Goal: Information Seeking & Learning: Check status

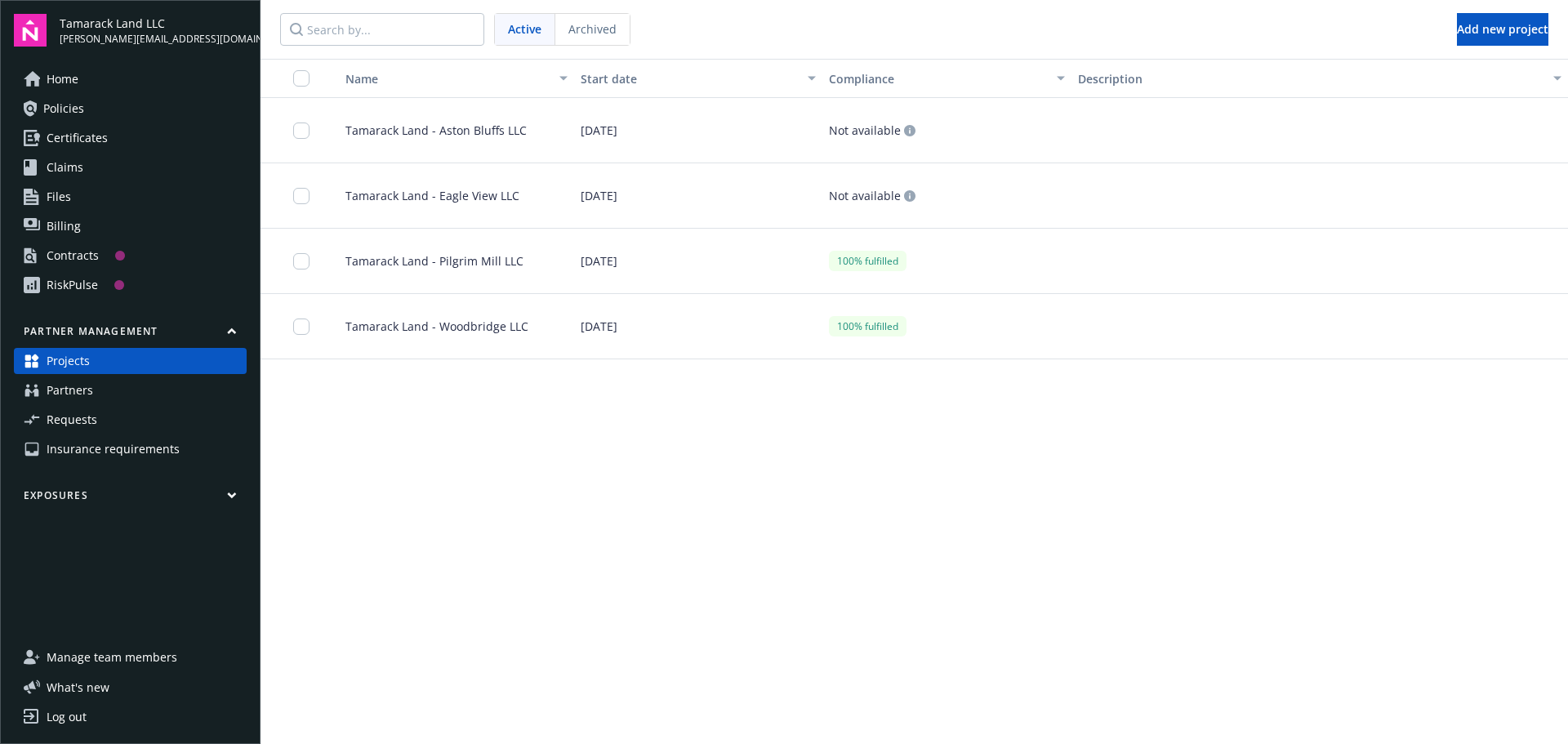
click at [395, 271] on div "Tamarack Land - Pilgrim Mill LLC" at bounding box center [450, 261] width 248 height 65
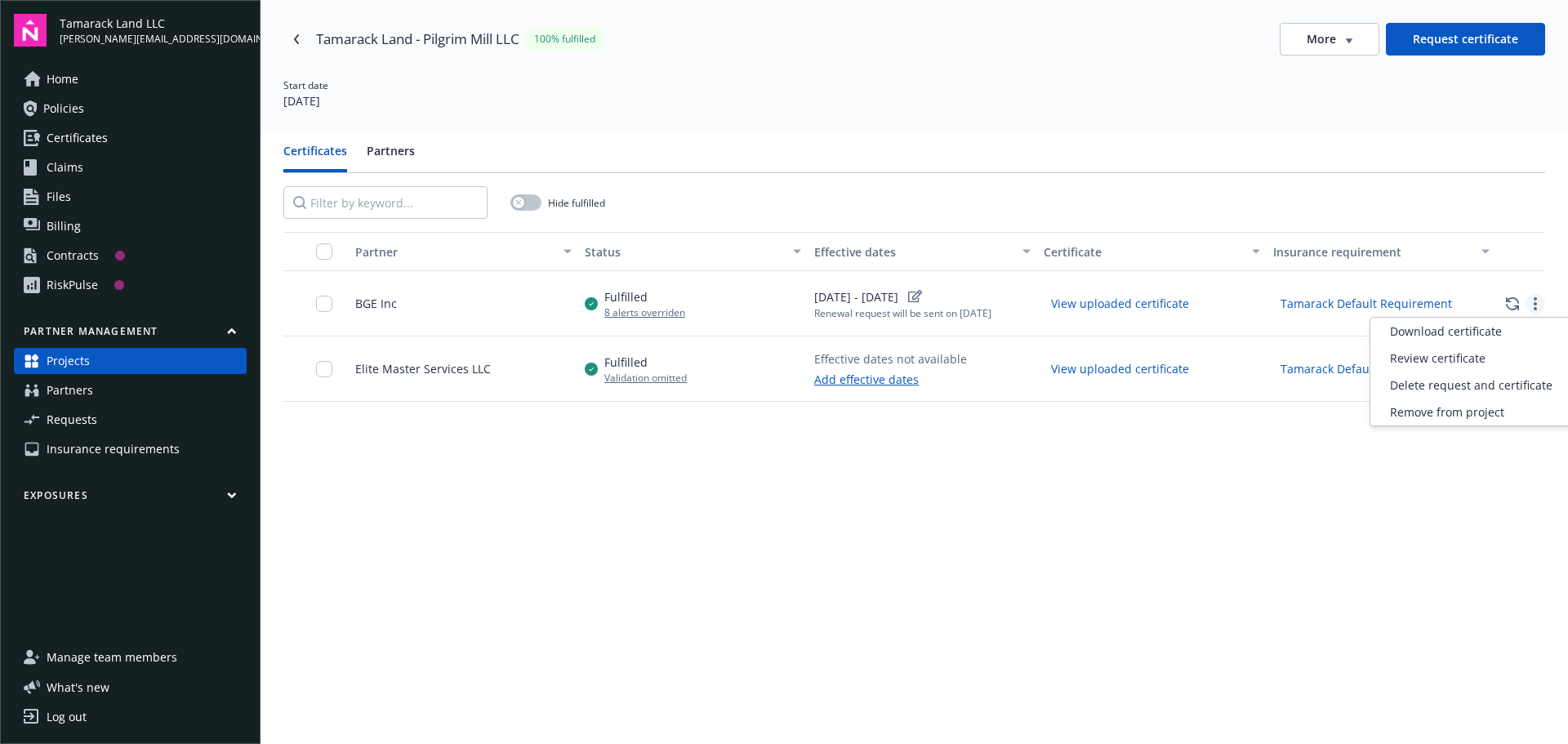
click at [1526, 310] on link "more" at bounding box center [1535, 304] width 20 height 20
drag, startPoint x: 983, startPoint y: 539, endPoint x: 991, endPoint y: 528, distance: 13.6
click at [984, 537] on div "Partner Status Effective dates Certificate Insurance requirement BGE Inc Fulfil…" at bounding box center [914, 574] width 1262 height 685
click at [118, 362] on link "Projects" at bounding box center [130, 361] width 233 height 26
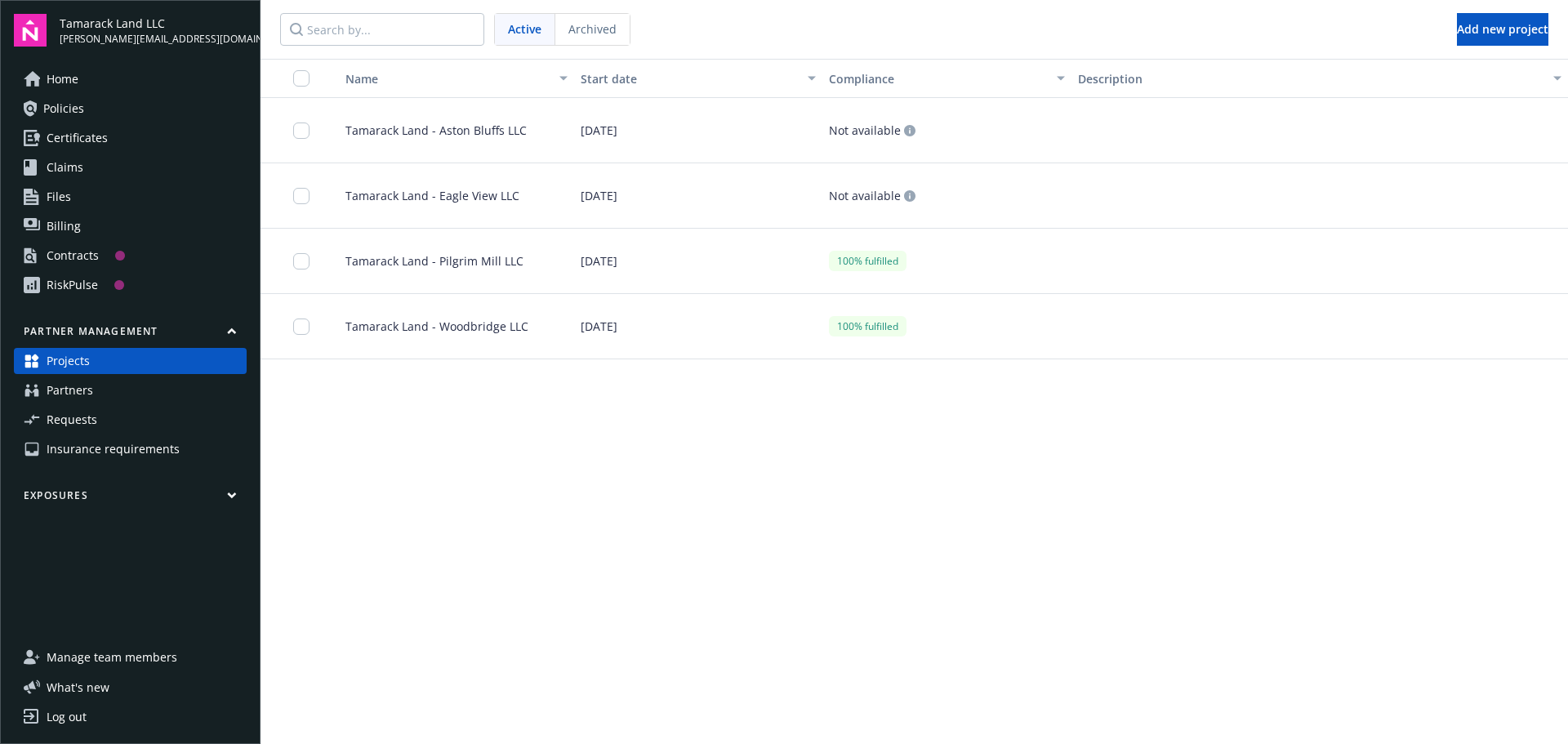
click at [403, 141] on div "Tamarack Land - Aston Bluffs LLC" at bounding box center [450, 131] width 248 height 65
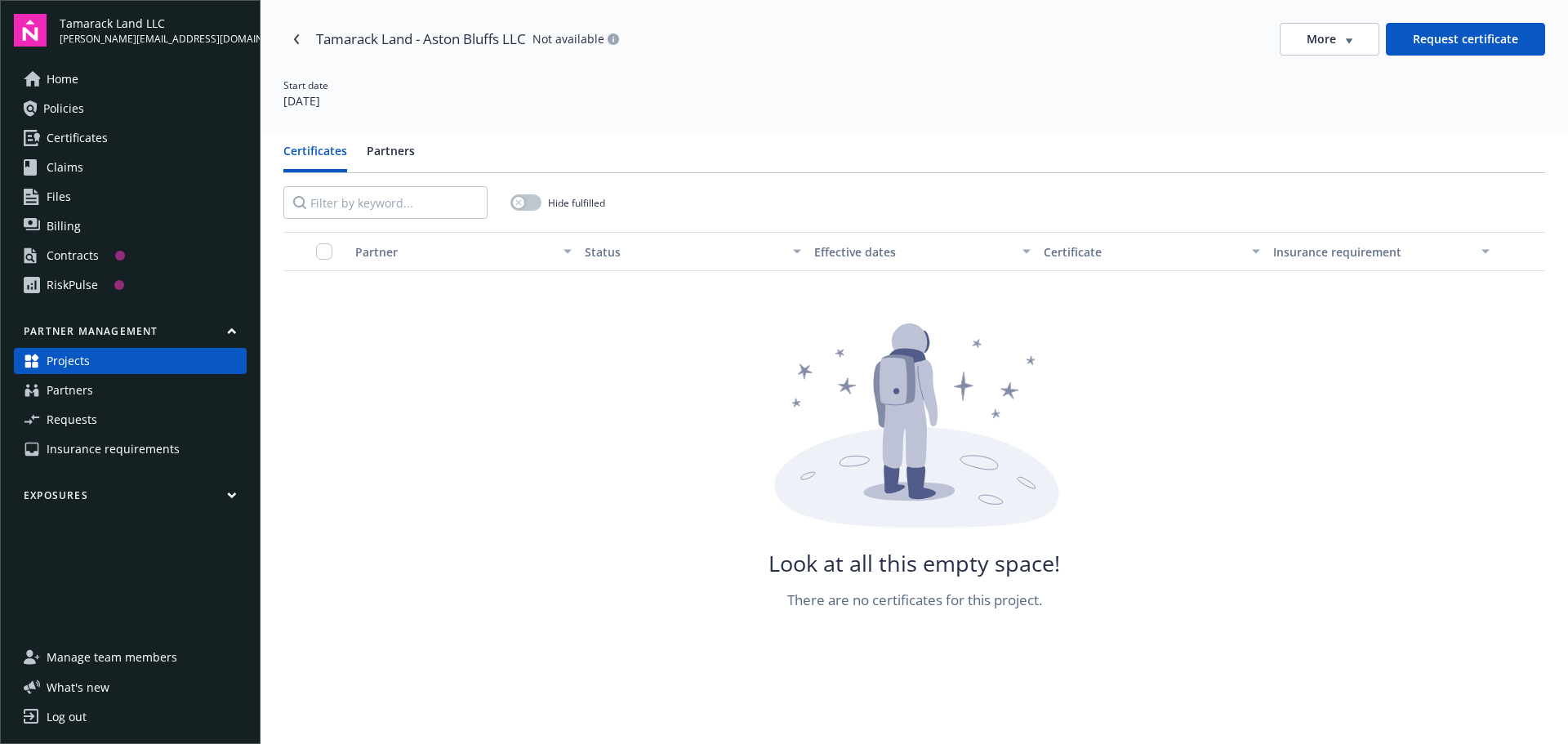
click at [60, 359] on span "Projects" at bounding box center [68, 361] width 43 height 26
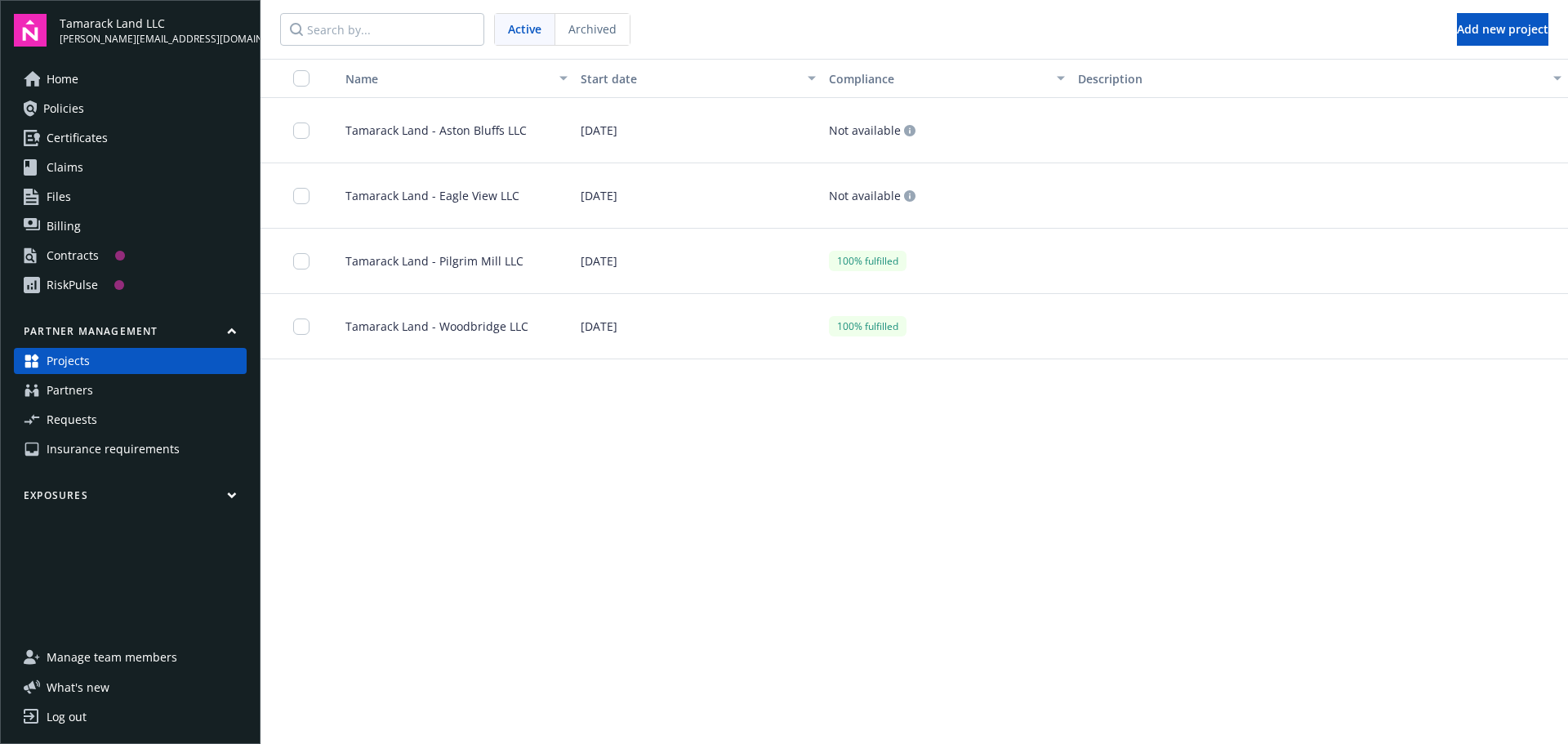
click at [409, 180] on div "Tamarack Land - Eagle View LLC" at bounding box center [450, 196] width 248 height 65
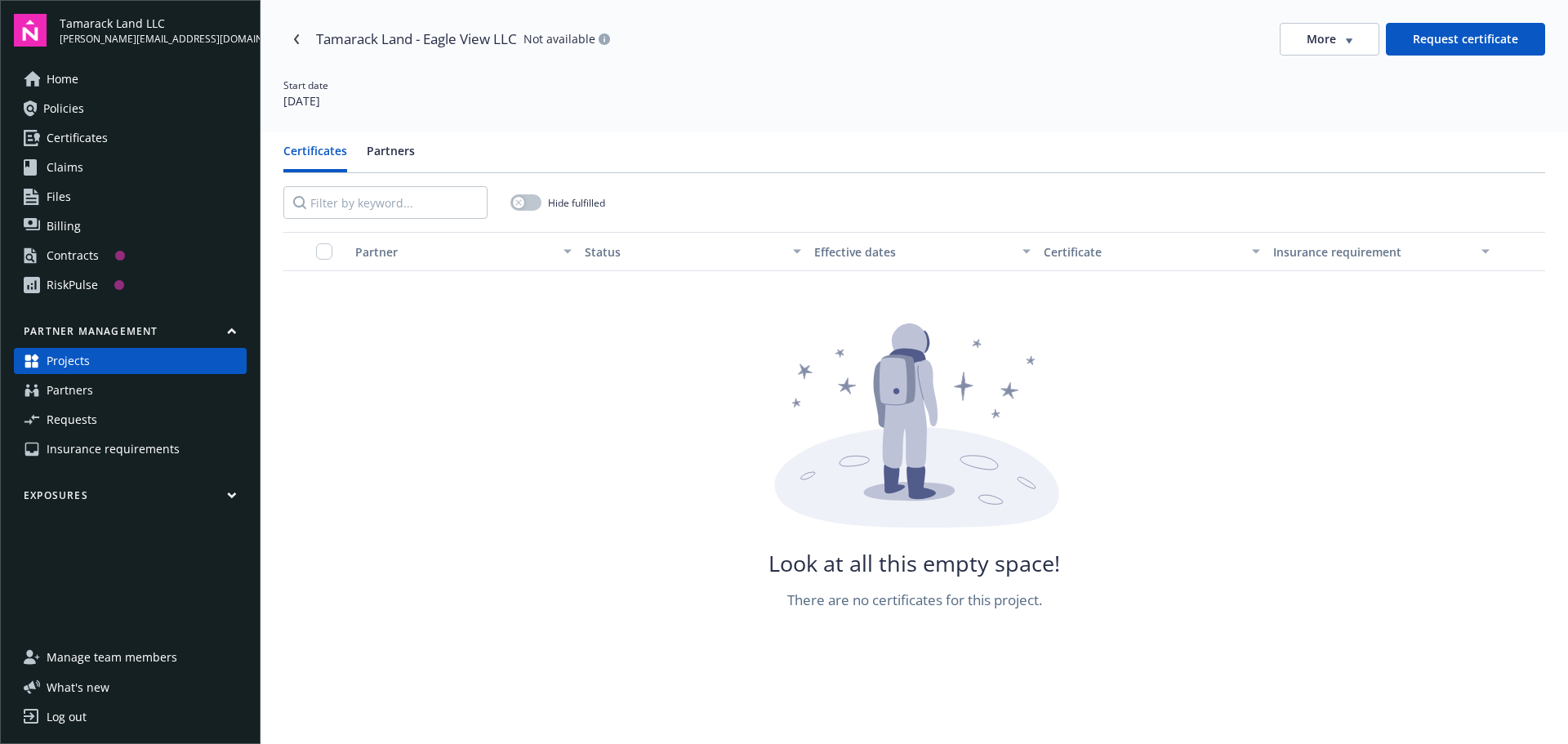
click at [69, 363] on span "Projects" at bounding box center [68, 361] width 43 height 26
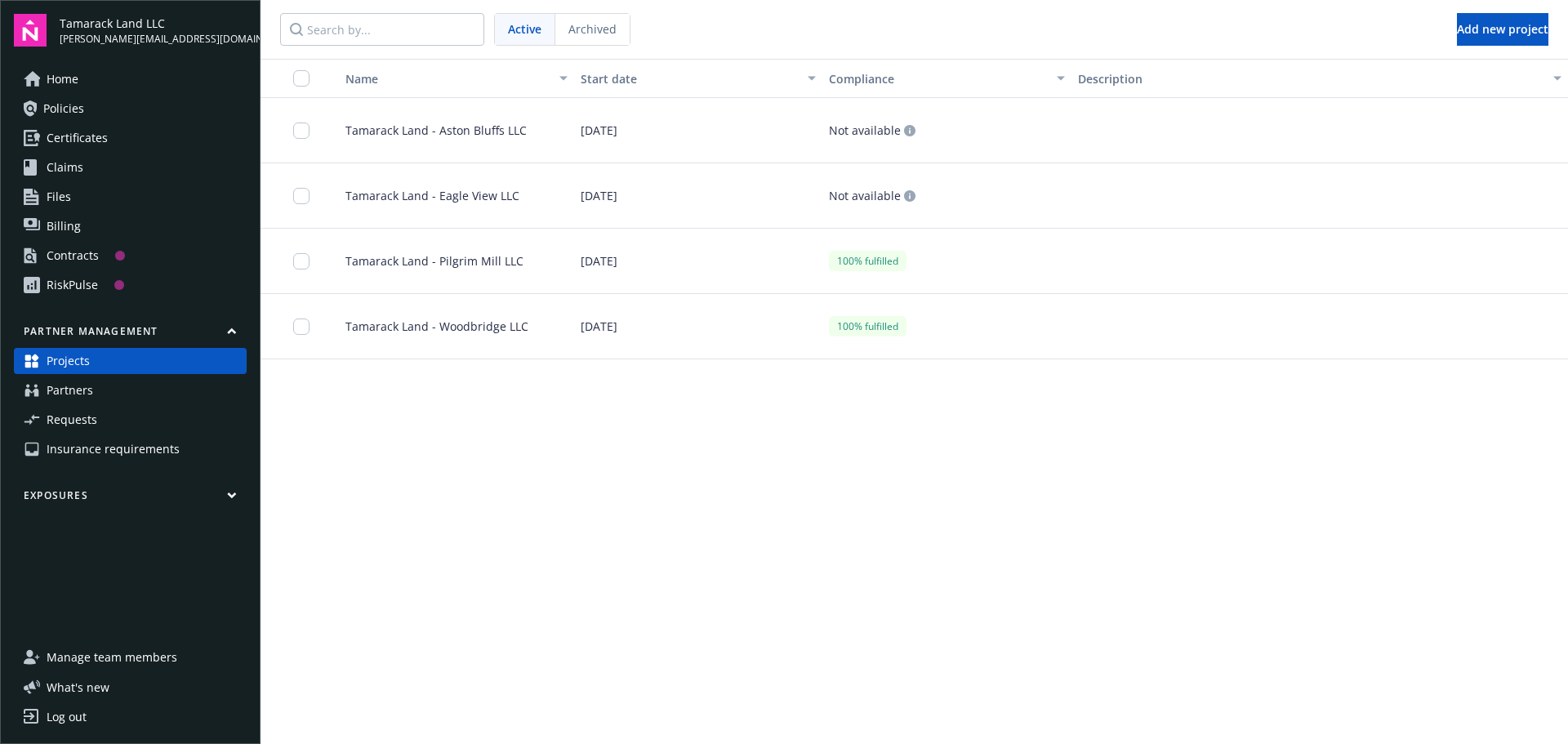
click at [441, 255] on span "Tamarack Land - Pilgrim Mill LLC" at bounding box center [428, 261] width 191 height 17
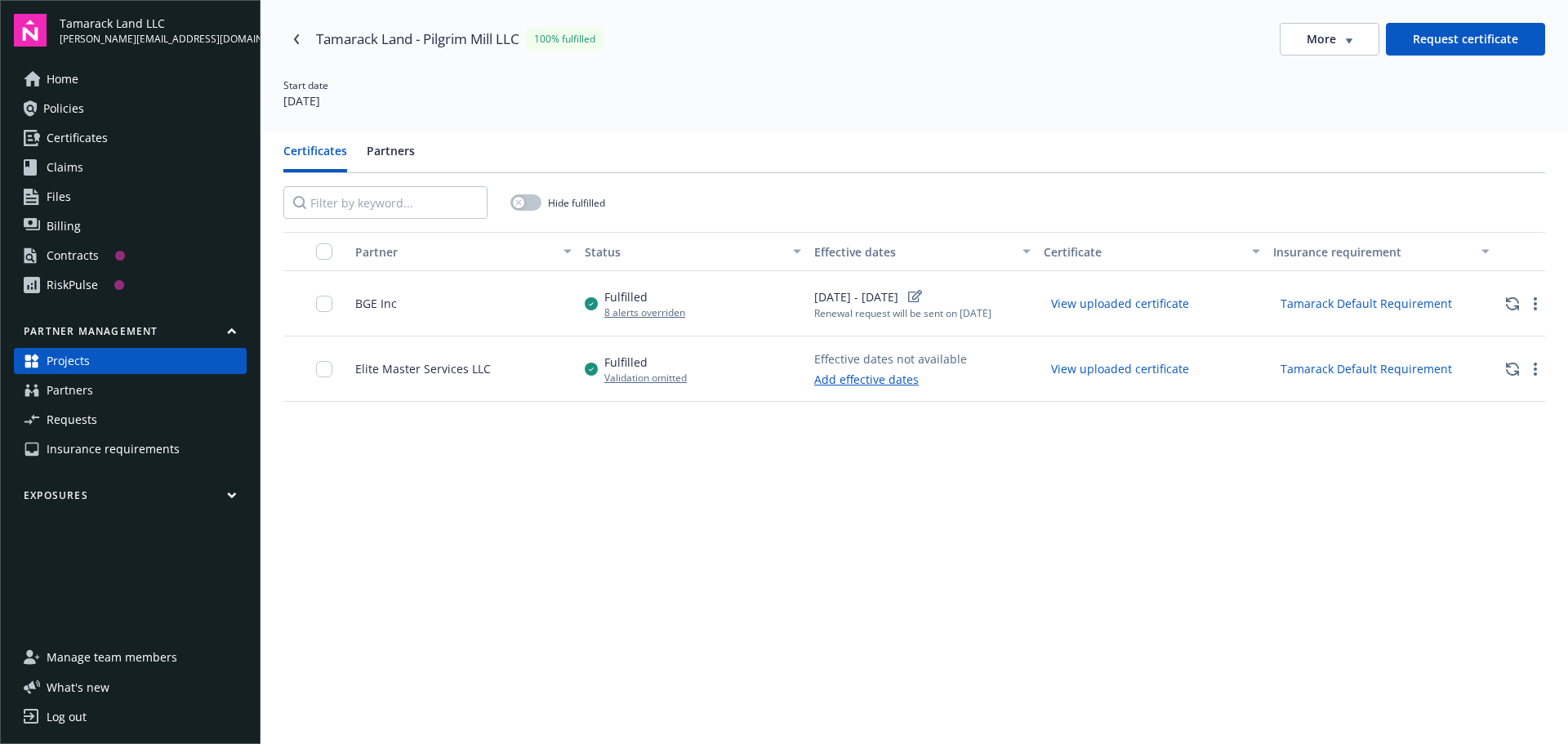
click at [80, 359] on span "Projects" at bounding box center [68, 361] width 43 height 26
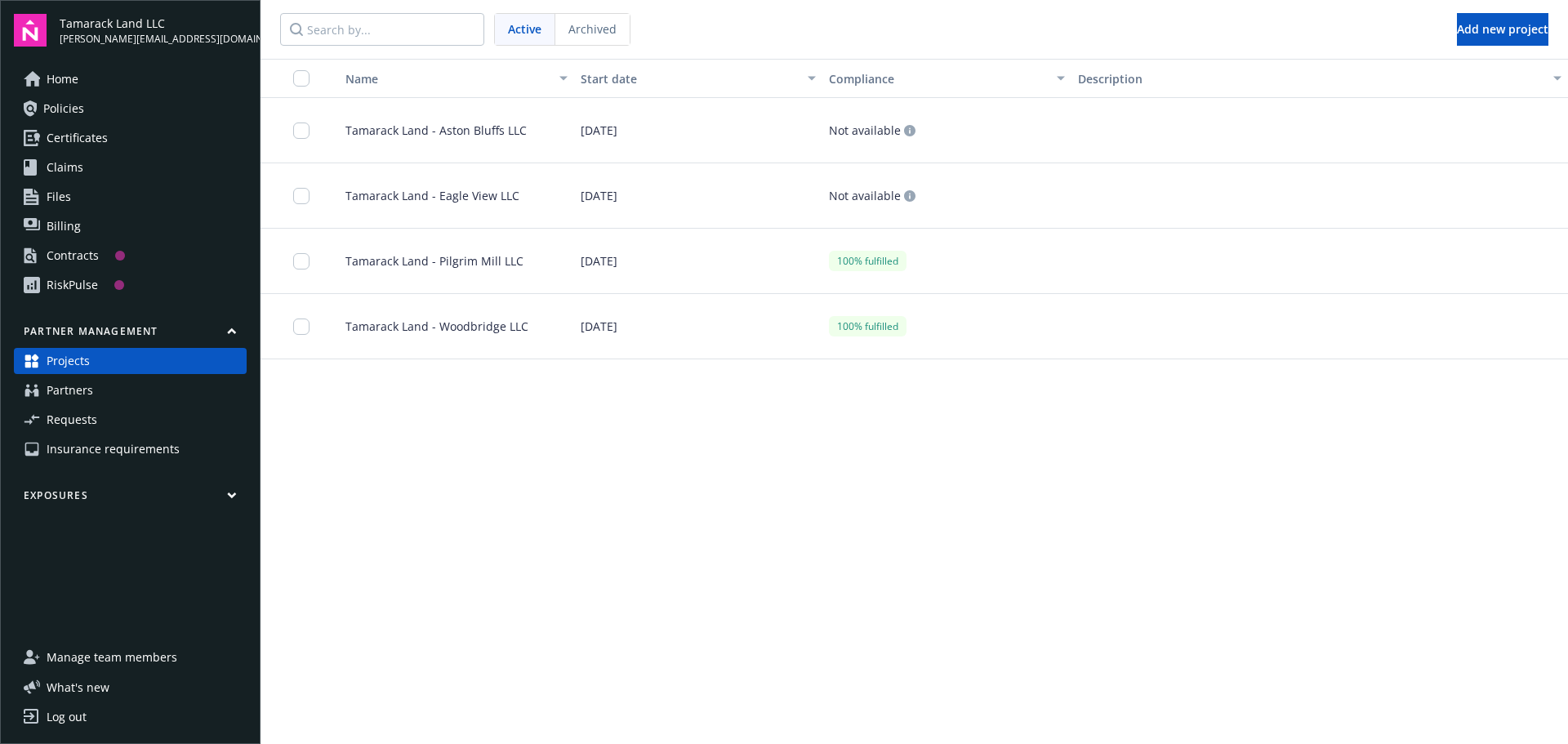
click at [462, 332] on span "Tamarack Land - Woodbridge LLC" at bounding box center [431, 326] width 196 height 17
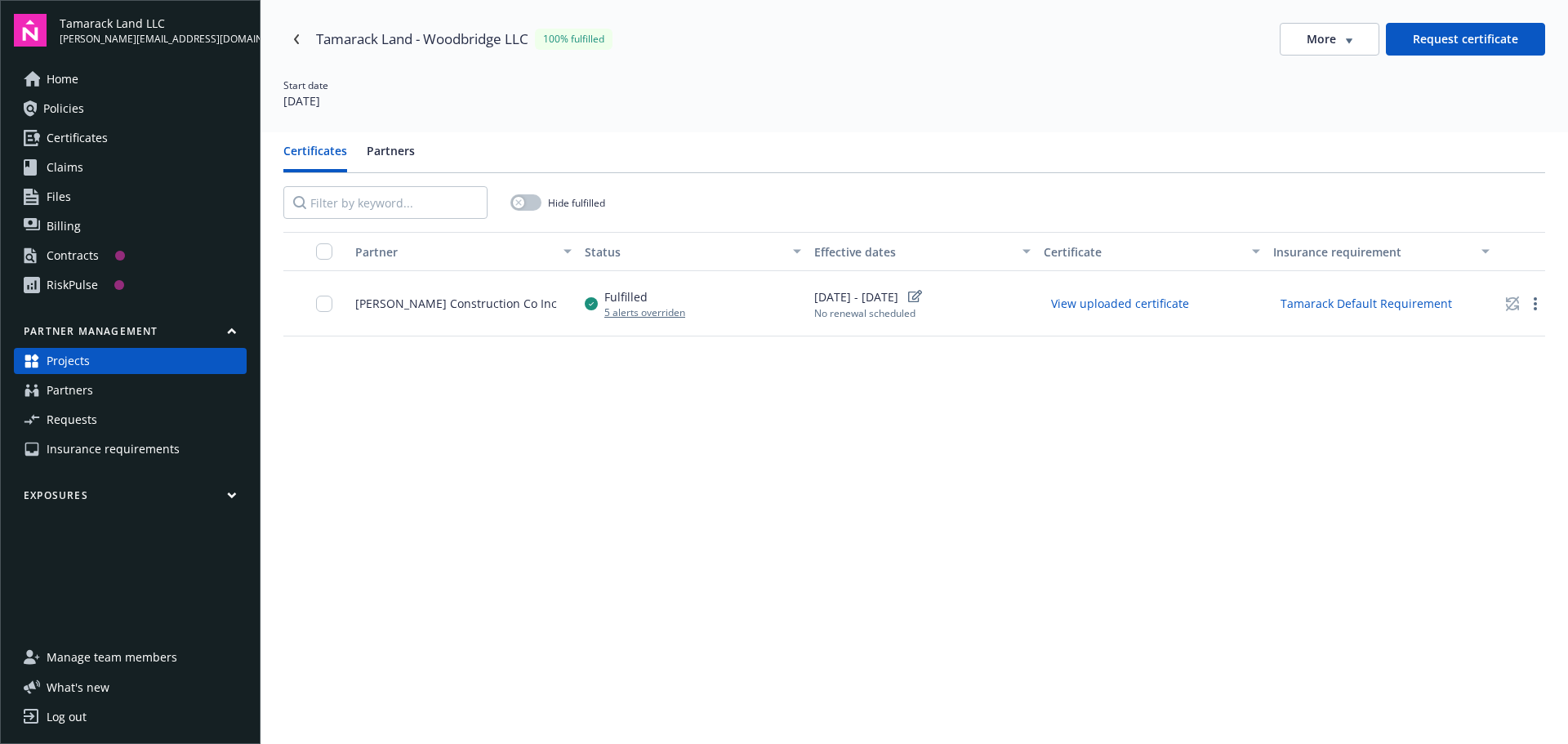
click at [74, 367] on span "Projects" at bounding box center [68, 361] width 43 height 26
